Goal: Information Seeking & Learning: Understand process/instructions

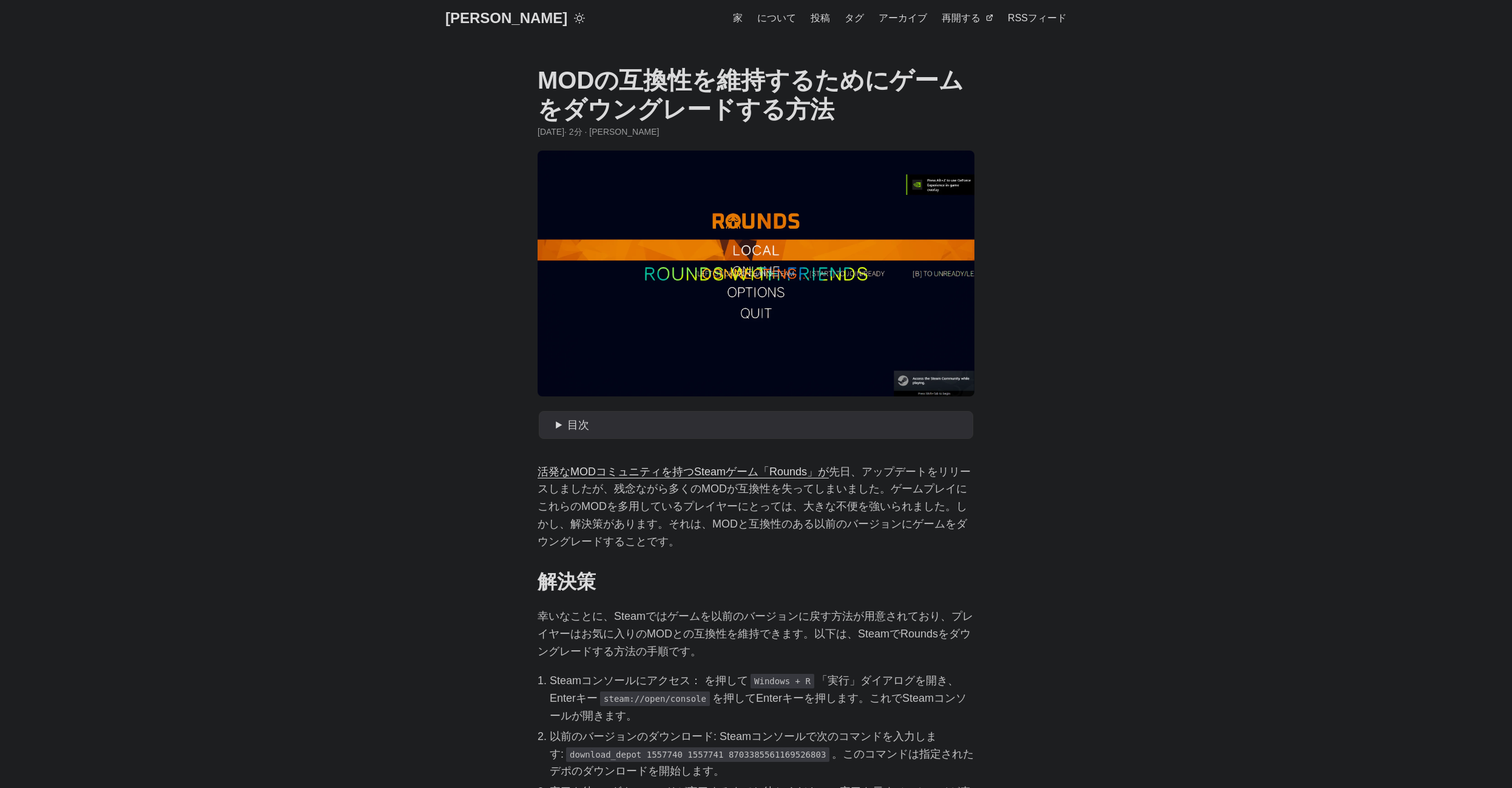
click at [514, 324] on body "[PERSON_NAME] [PERSON_NAME] について 投稿 タグ アーカイブ 再開する" at bounding box center [756, 670] width 1512 height 1342
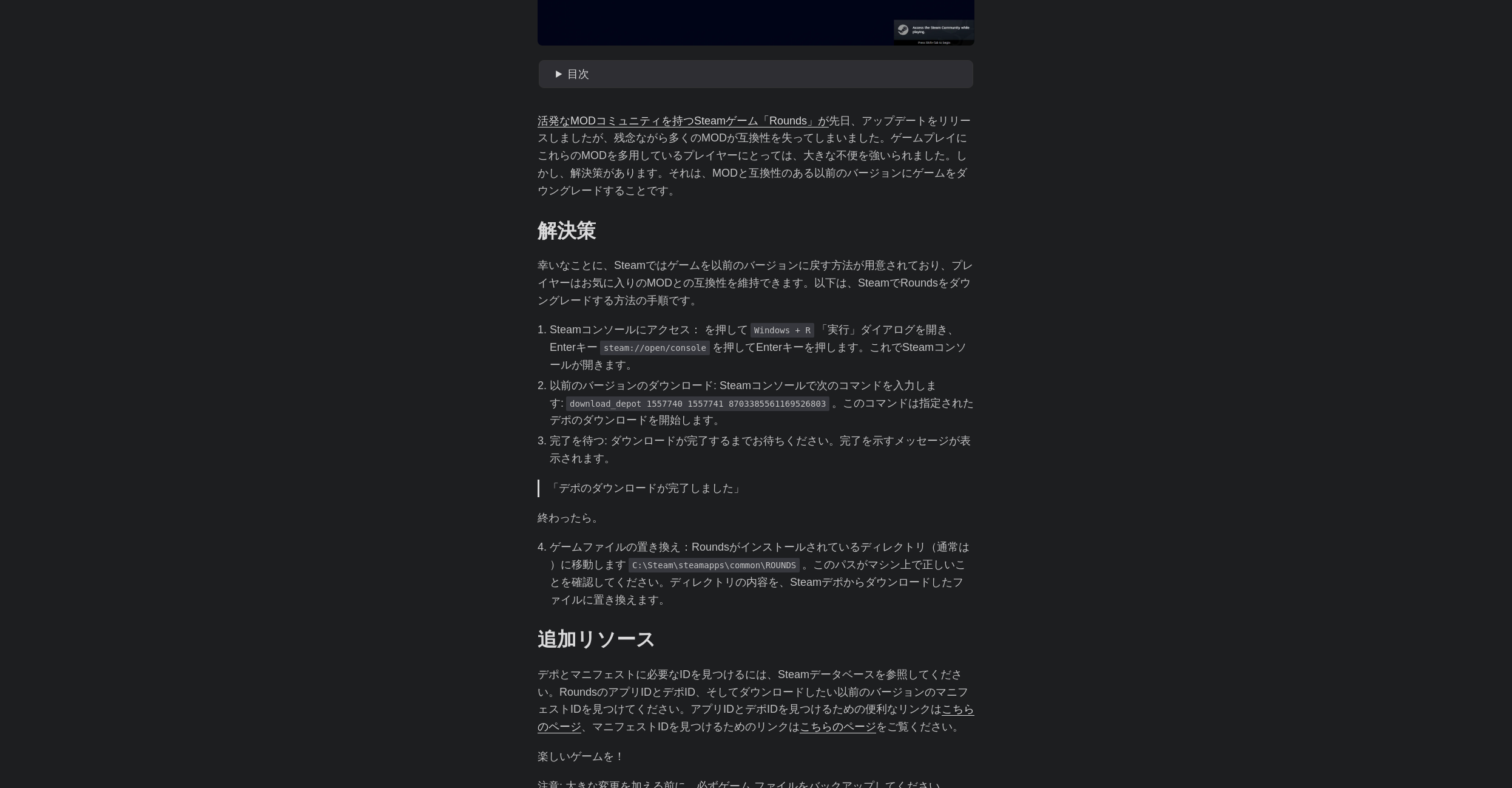
scroll to position [364, 0]
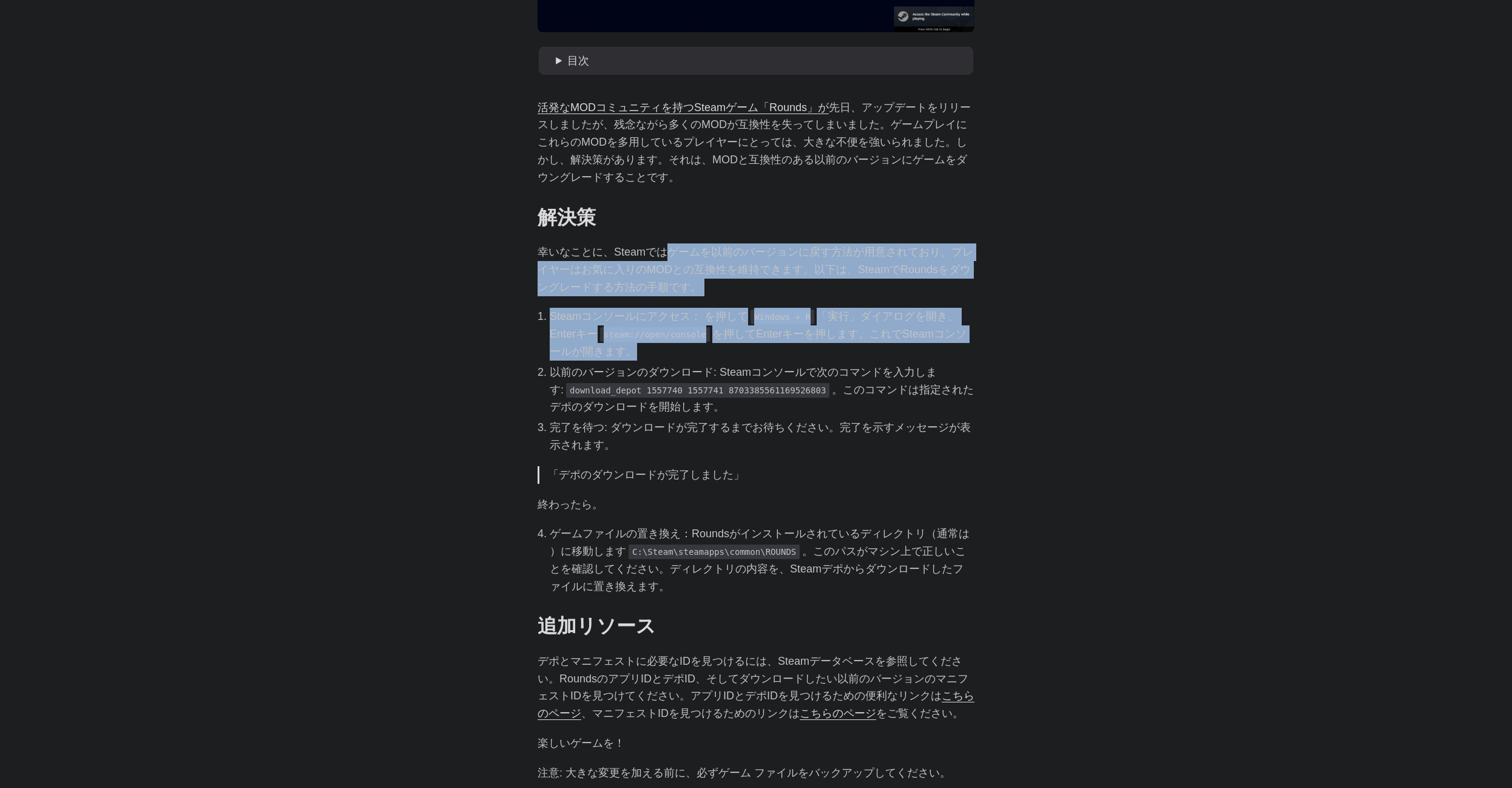
drag, startPoint x: 667, startPoint y: 246, endPoint x: 856, endPoint y: 354, distance: 217.7
click at [856, 354] on div "活発なMODコミュニティを持つSteamゲーム「Rounds」が 先日、 アップデートをリリースしましたが、残念ながら多くのMODが互換性を失ってしまいました…" at bounding box center [756, 440] width 437 height 683
click at [856, 354] on li "Steamコンソールにアクセス： を押して Windows + R 「実行」ダイアログを開き、Enterキー steam://open/console を押し…" at bounding box center [762, 334] width 425 height 52
drag, startPoint x: 776, startPoint y: 354, endPoint x: 492, endPoint y: 238, distance: 306.8
click at [495, 240] on body "[PERSON_NAME] [PERSON_NAME] について 投稿 タグ アーカイブ 再開する" at bounding box center [756, 306] width 1512 height 1342
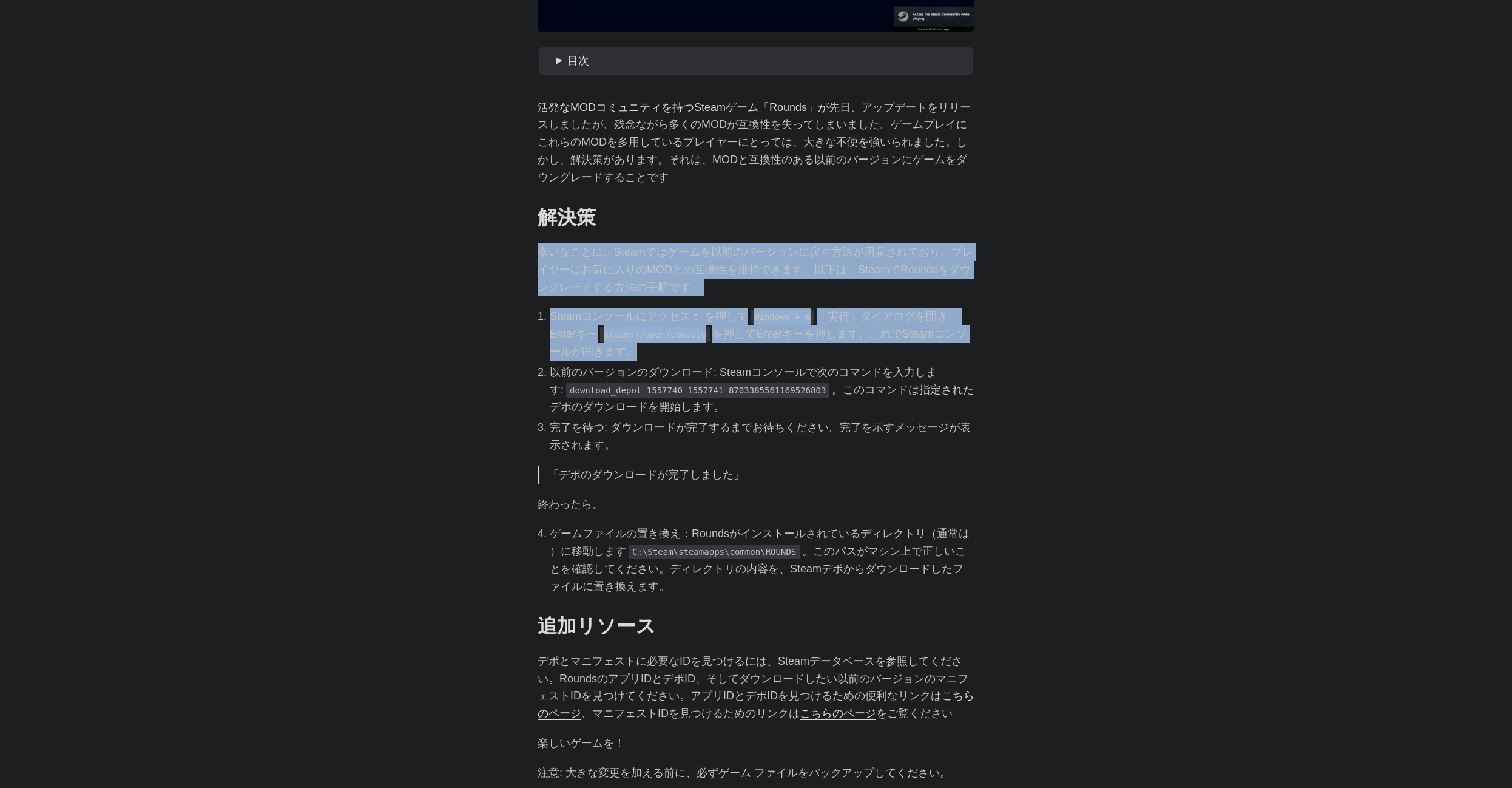
click at [490, 236] on body "[PERSON_NAME] [PERSON_NAME] について 投稿 タグ アーカイブ 再開する" at bounding box center [756, 306] width 1512 height 1342
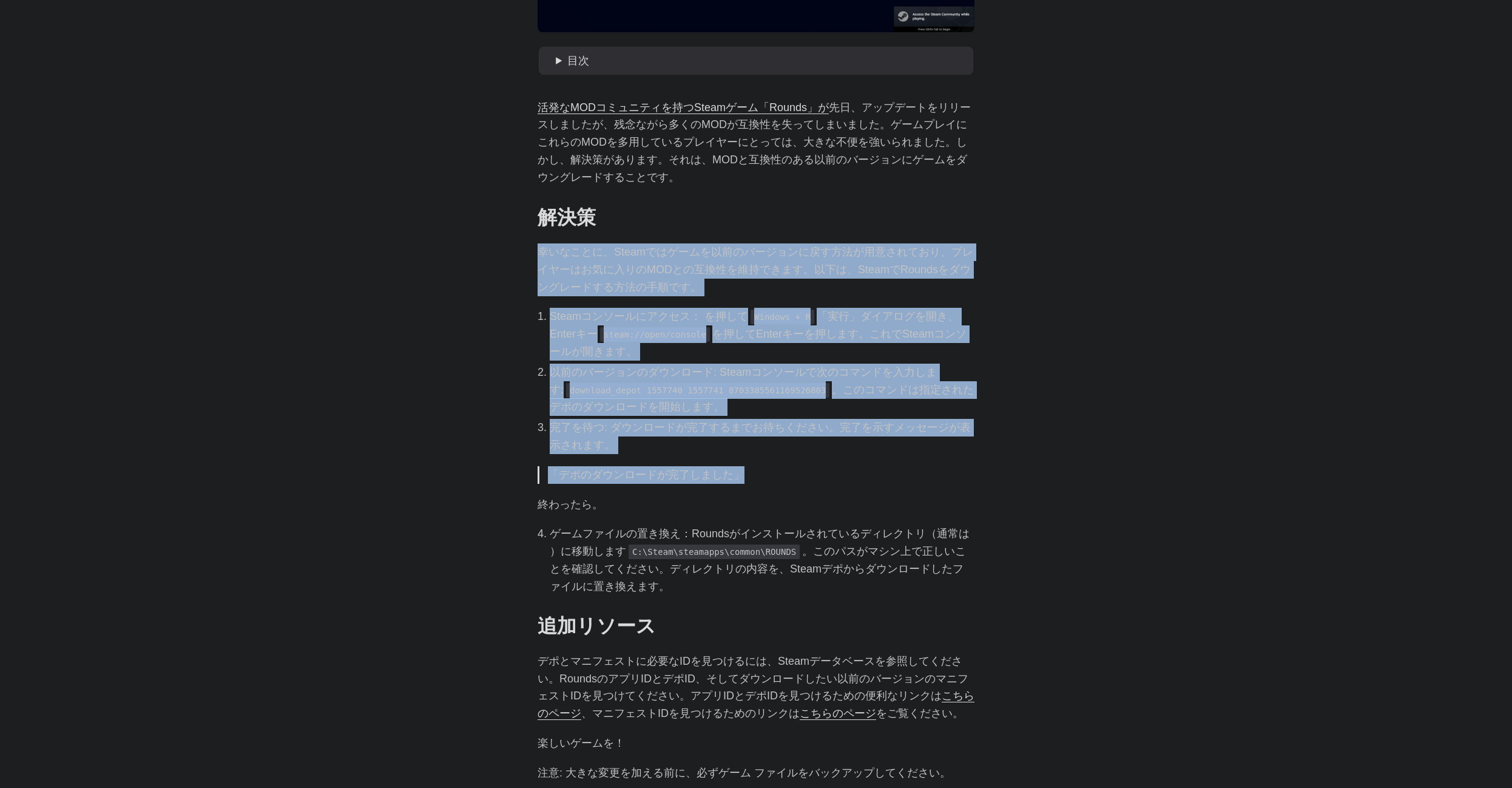
drag, startPoint x: 496, startPoint y: 235, endPoint x: 844, endPoint y: 471, distance: 420.5
click at [842, 467] on body "[PERSON_NAME] [PERSON_NAME] について 投稿 タグ アーカイブ 再開する" at bounding box center [756, 306] width 1512 height 1342
click at [847, 480] on p "「デポのダウンロードが完了しました」" at bounding box center [756, 474] width 418 height 17
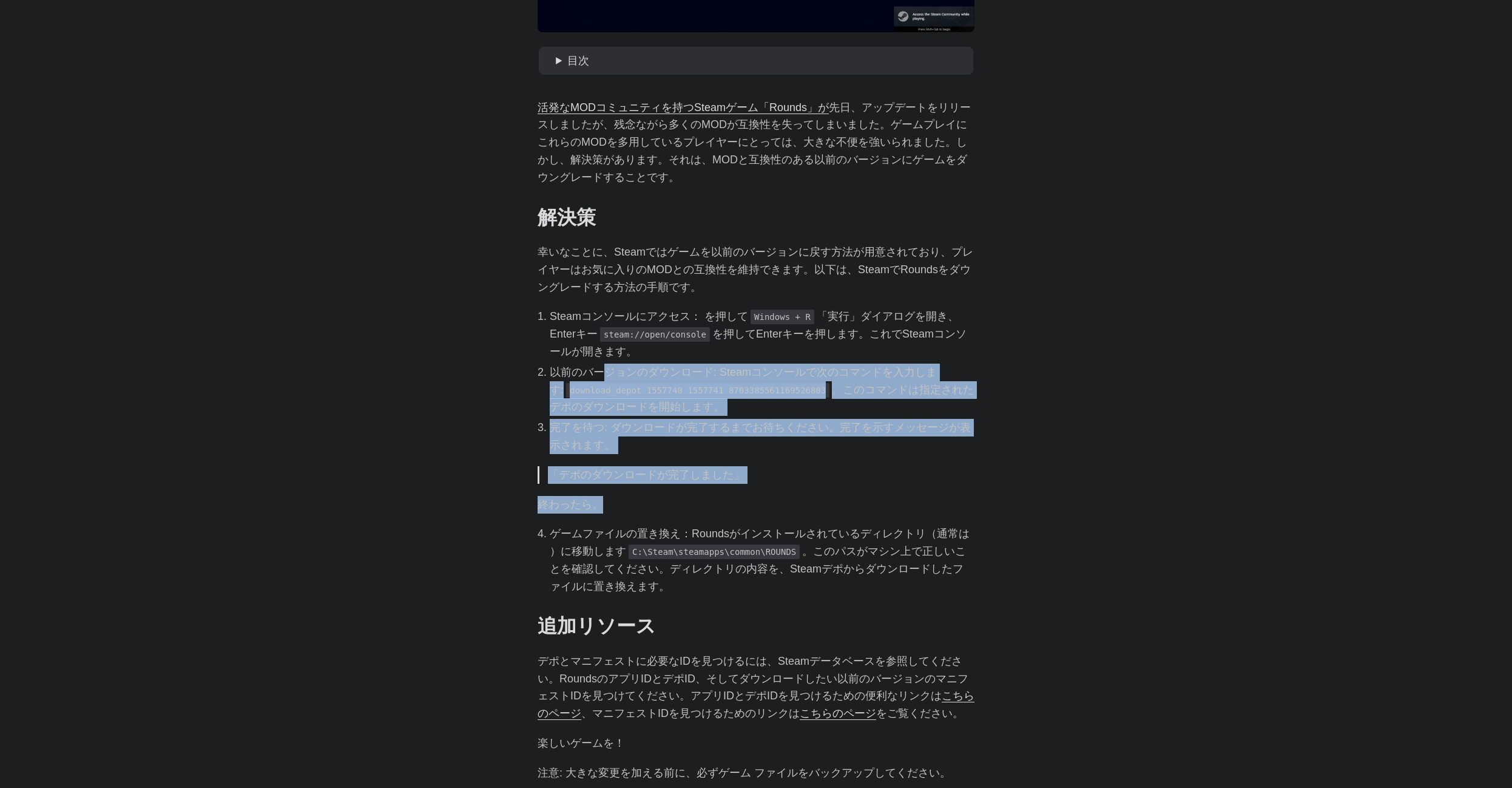
drag, startPoint x: 787, startPoint y: 485, endPoint x: 574, endPoint y: 369, distance: 242.5
click at [604, 373] on div "活発なMODコミュニティを持つSteamゲーム「Rounds」が 先日、 アップデートをリリースしましたが、残念ながら多くのMODが互換性を失ってしまいました…" at bounding box center [756, 440] width 437 height 683
click at [1066, 435] on body "[PERSON_NAME] [PERSON_NAME] について 投稿 タグ アーカイブ 再開する" at bounding box center [756, 306] width 1512 height 1342
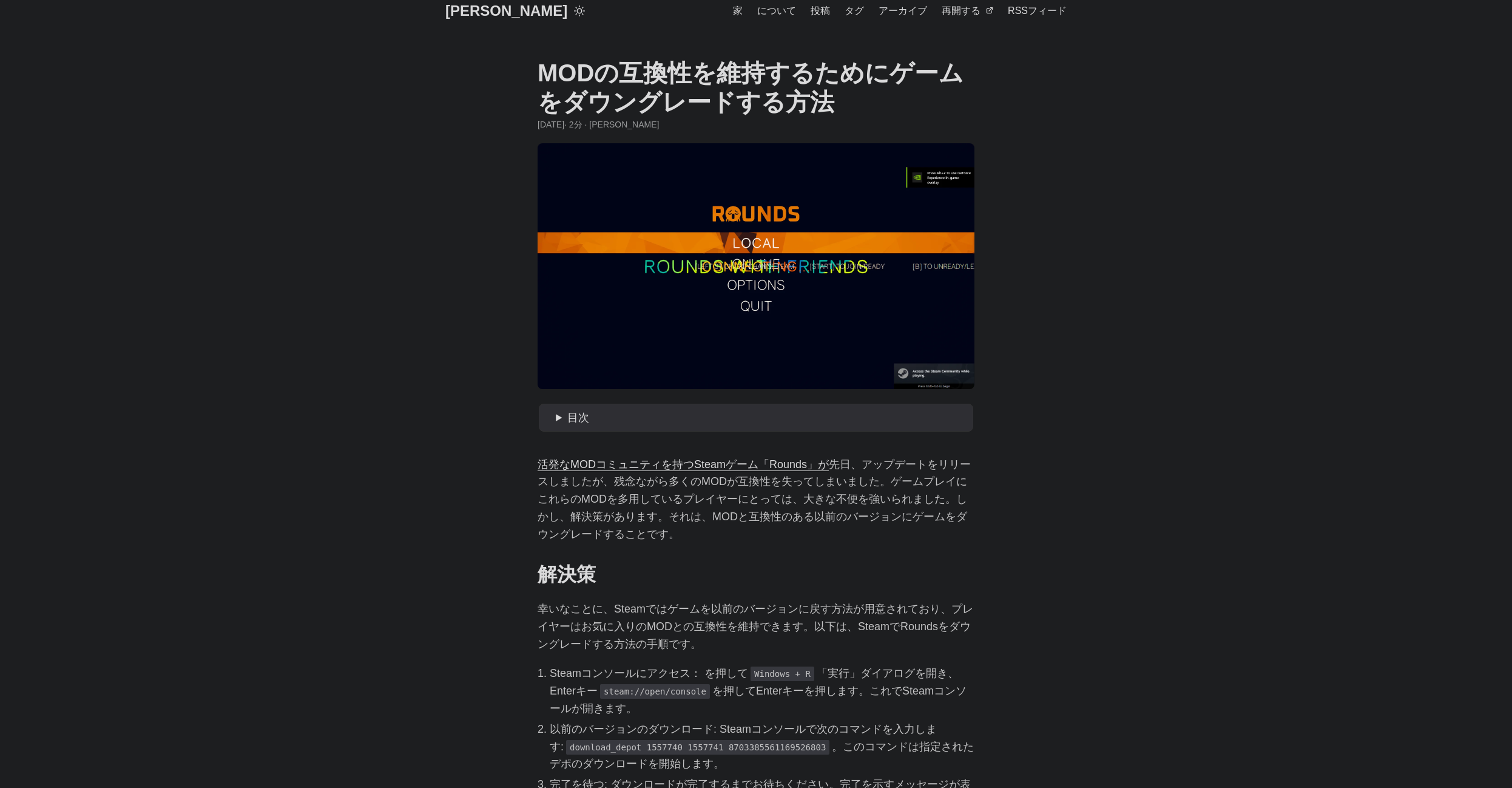
scroll to position [0, 0]
